Goal: Obtain resource: Download file/media

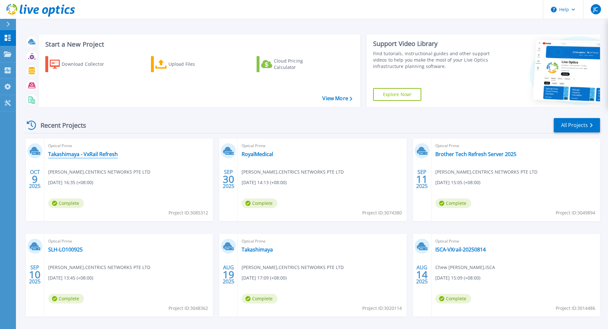
click at [95, 156] on link "Takashimaya - VxRail Refresh" at bounding box center [83, 154] width 70 height 6
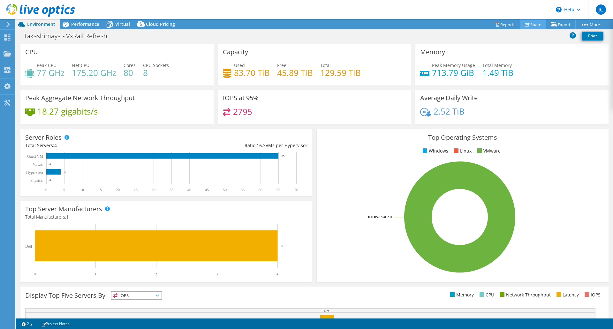
select select "USD"
click at [539, 26] on link "Share" at bounding box center [533, 24] width 26 height 10
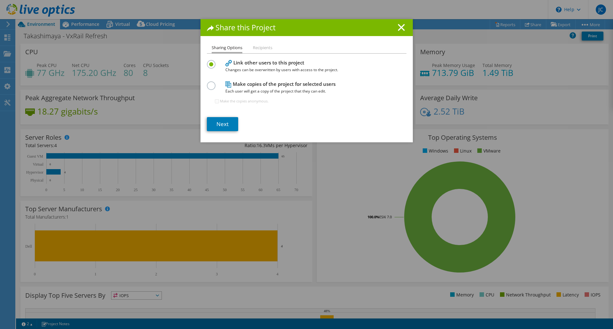
drag, startPoint x: 391, startPoint y: 31, endPoint x: 414, endPoint y: 26, distance: 23.0
click at [392, 31] on h1 "Share this Project" at bounding box center [306, 27] width 199 height 7
click at [393, 29] on h1 "Share this Project" at bounding box center [306, 27] width 199 height 7
click at [398, 28] on icon at bounding box center [401, 27] width 7 height 7
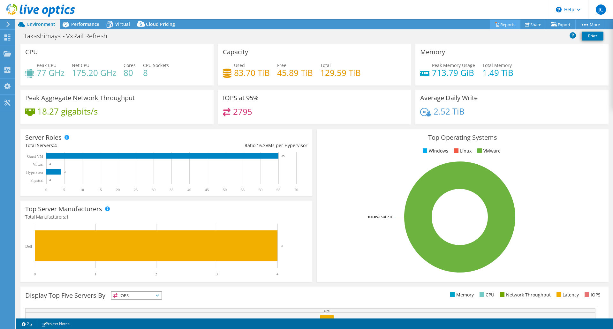
click at [501, 26] on link "Reports" at bounding box center [505, 24] width 31 height 10
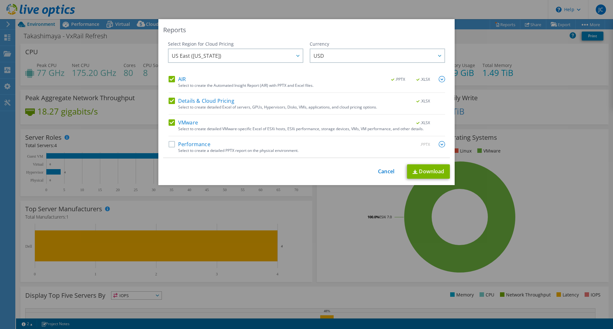
click at [171, 101] on label "Details & Cloud Pricing" at bounding box center [201, 101] width 66 height 6
click at [0, 0] on input "Details & Cloud Pricing" at bounding box center [0, 0] width 0 height 0
click at [173, 79] on label "AIR" at bounding box center [176, 79] width 17 height 6
click at [0, 0] on input "AIR" at bounding box center [0, 0] width 0 height 0
click at [427, 169] on link "Download" at bounding box center [428, 171] width 43 height 14
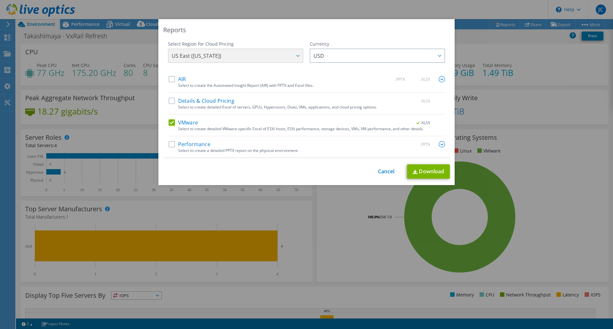
click at [556, 168] on div "Reports Select Region for Cloud Pricing Asia Pacific (Hong Kong) Asia Pacific (…" at bounding box center [306, 164] width 613 height 291
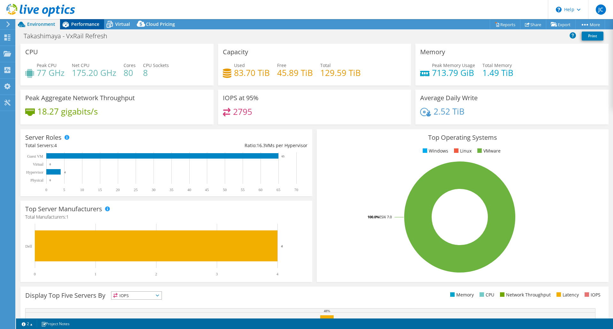
click at [94, 25] on span "Performance" at bounding box center [85, 24] width 28 height 6
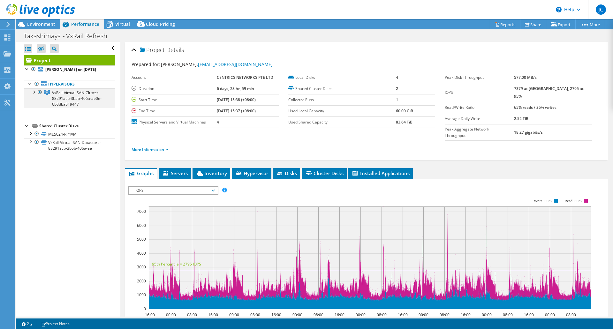
click at [37, 92] on div at bounding box center [40, 92] width 6 height 8
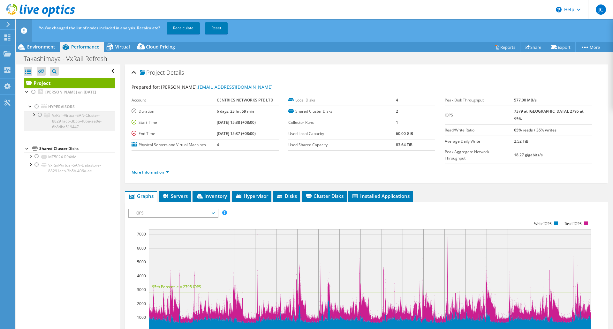
click at [33, 115] on div at bounding box center [33, 114] width 6 height 6
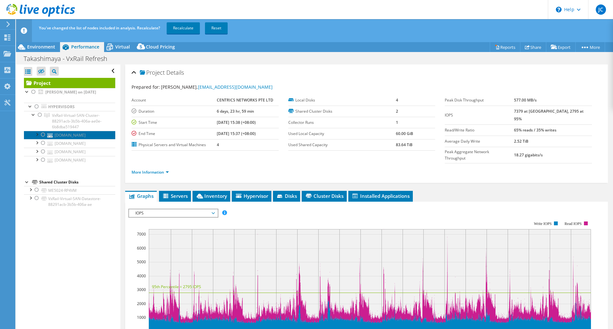
click at [70, 136] on link "rosesxi1.takashimaya.com.sg" at bounding box center [69, 135] width 91 height 8
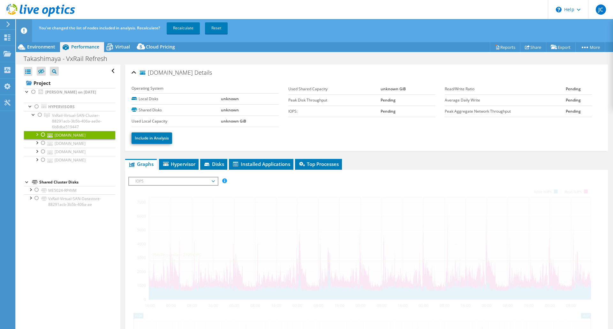
click at [220, 27] on link "Reset" at bounding box center [216, 27] width 23 height 11
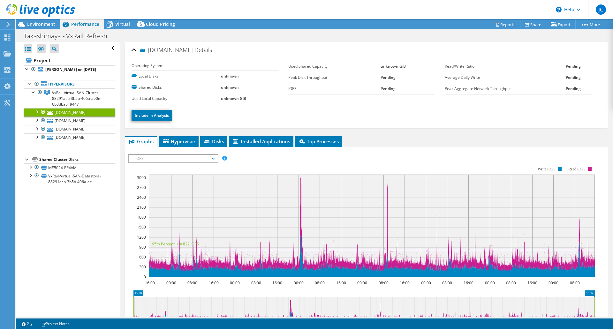
scroll to position [64, 0]
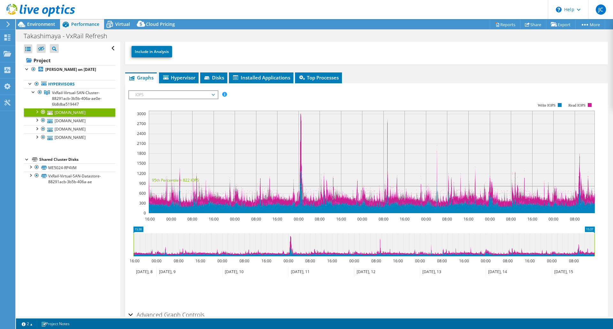
click at [74, 112] on link "rosesxi1.takashimaya.com.sg" at bounding box center [69, 112] width 91 height 8
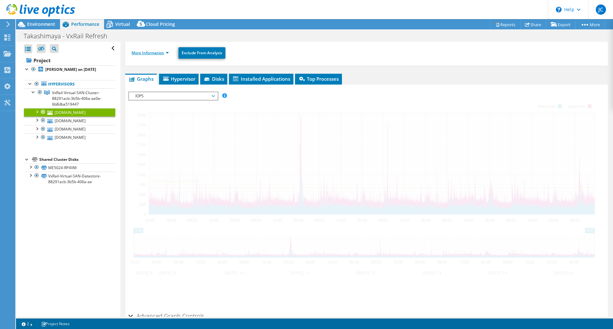
click at [167, 55] on link "More Information" at bounding box center [149, 52] width 37 height 5
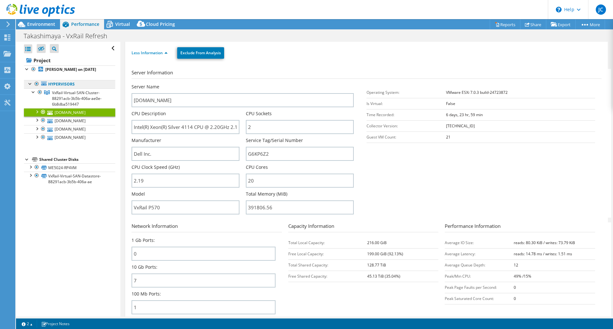
click at [70, 83] on link "Hypervisors" at bounding box center [69, 84] width 91 height 8
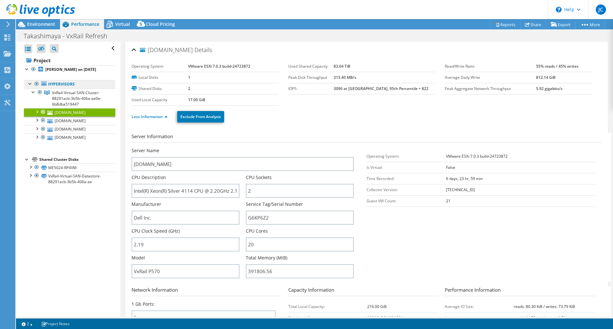
click at [86, 85] on link "Hypervisors" at bounding box center [69, 84] width 91 height 8
click at [95, 104] on link "VxRail-Virtual-SAN-Cluster-88291acb-3b5b-406a-ae0e-6b8dba519447" at bounding box center [69, 98] width 91 height 20
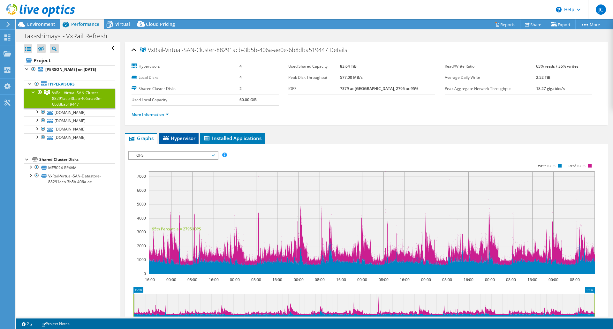
click at [180, 139] on span "Hypervisor" at bounding box center [178, 138] width 33 height 6
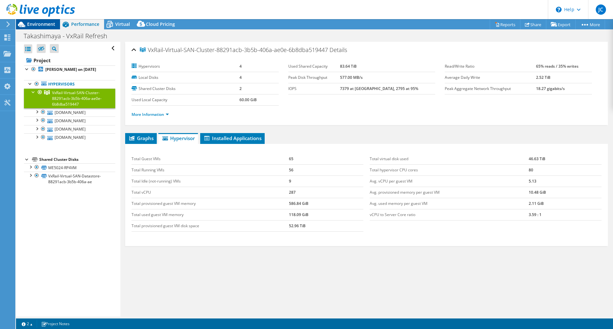
click at [51, 25] on span "Environment" at bounding box center [41, 24] width 28 height 6
